Goal: Connect with others: Connect with others

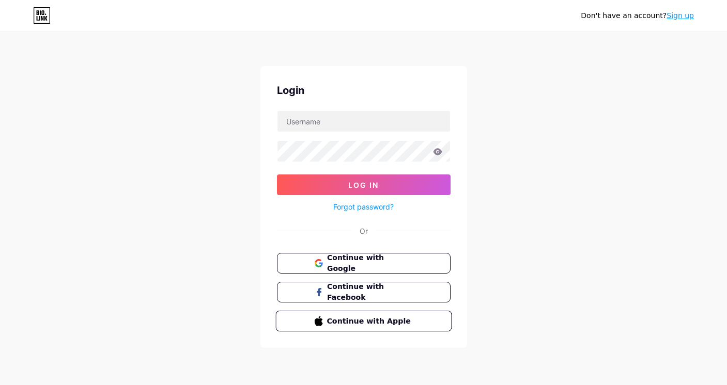
click at [363, 319] on span "Continue with Apple" at bounding box center [369, 320] width 86 height 11
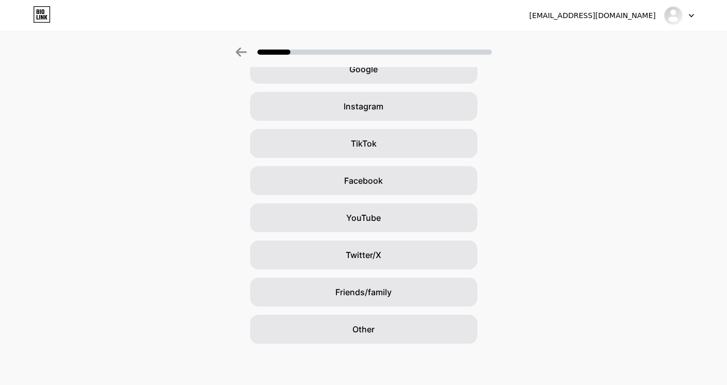
scroll to position [60, 0]
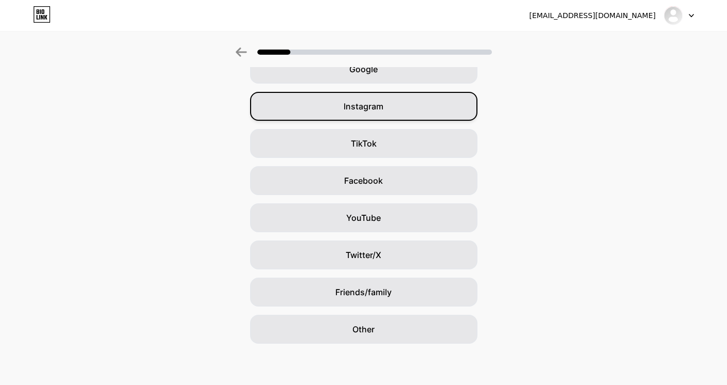
click at [458, 102] on div "Instagram" at bounding box center [363, 106] width 227 height 29
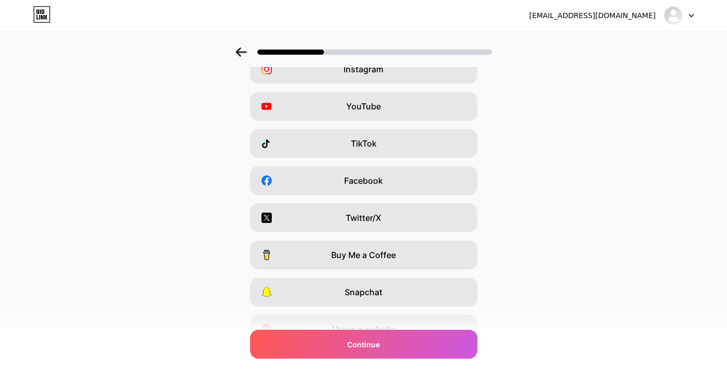
scroll to position [0, 0]
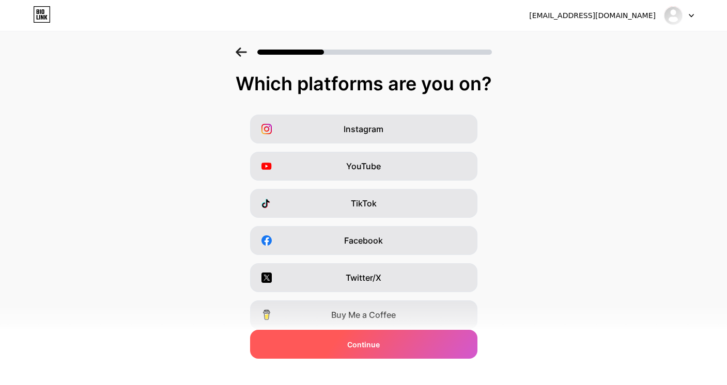
click at [357, 339] on span "Continue" at bounding box center [363, 344] width 33 height 11
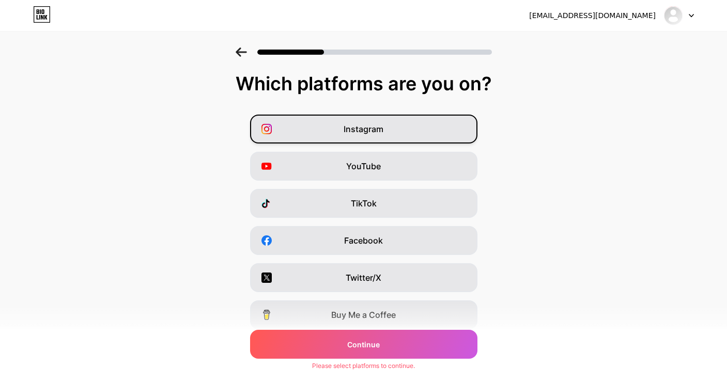
click at [432, 130] on div "Instagram" at bounding box center [363, 129] width 227 height 29
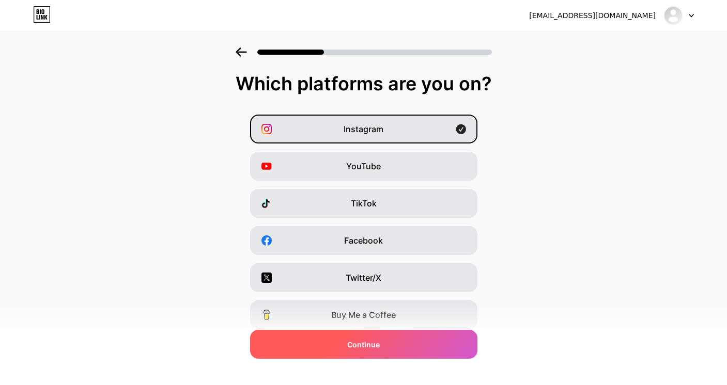
click at [359, 346] on span "Continue" at bounding box center [363, 344] width 33 height 11
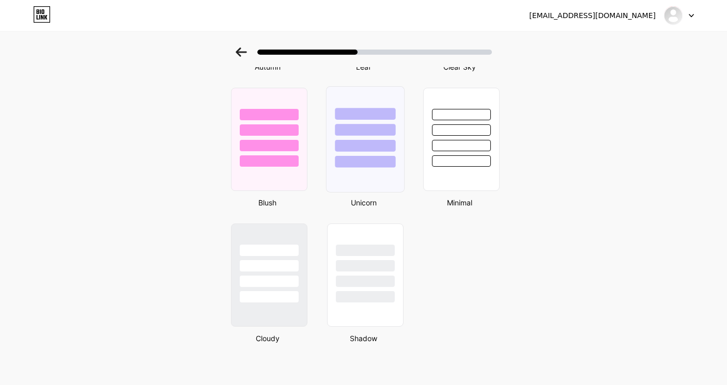
scroll to position [845, 0]
